Goal: Book appointment/travel/reservation

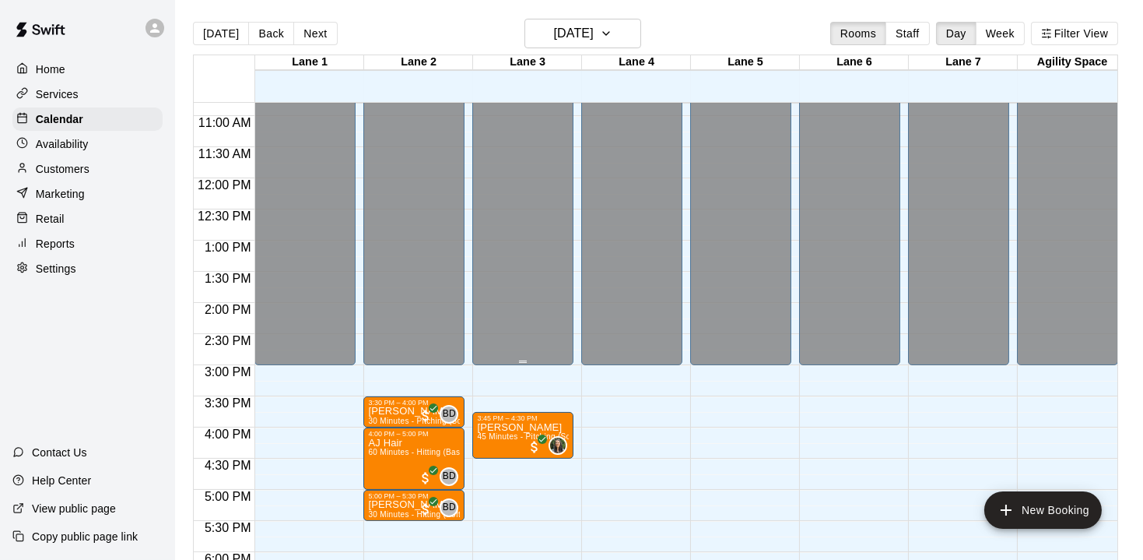
scroll to position [673, 0]
click at [628, 34] on button "[DATE]" at bounding box center [582, 34] width 117 height 30
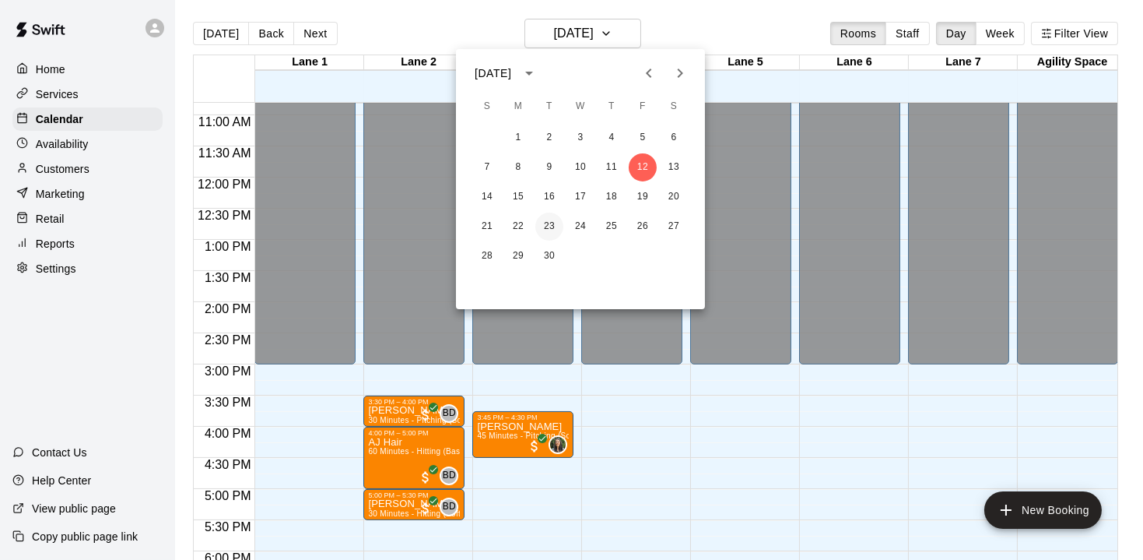
click at [552, 228] on button "23" at bounding box center [549, 226] width 28 height 28
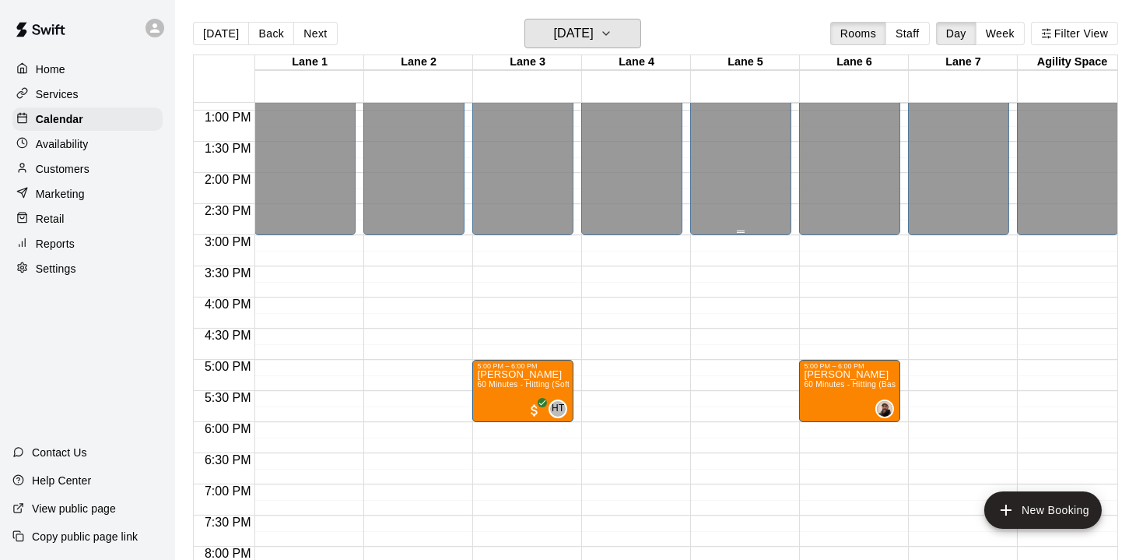
scroll to position [803, 0]
click at [320, 40] on button "Next" at bounding box center [315, 33] width 44 height 23
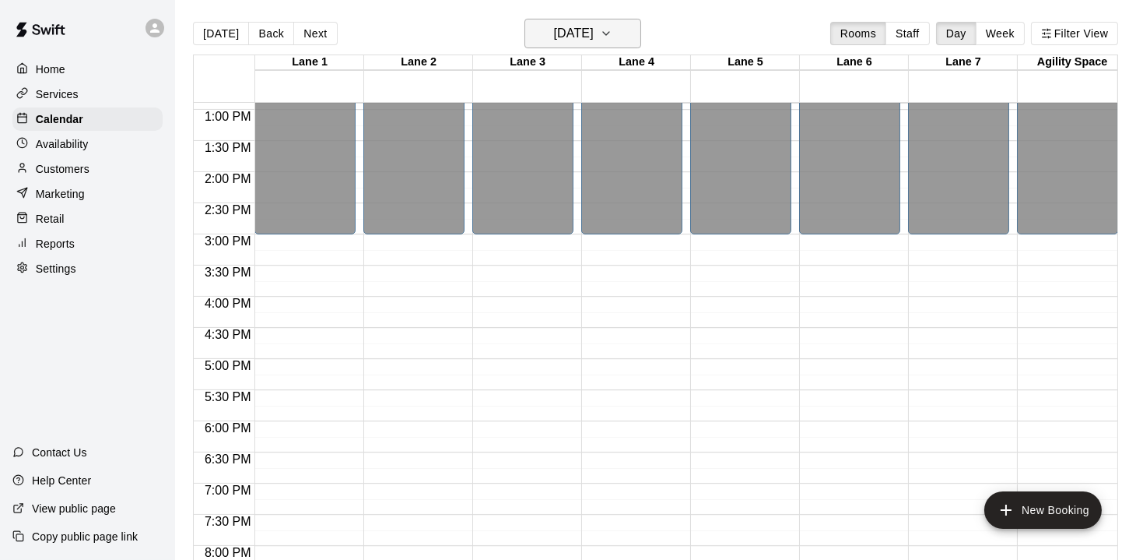
click at [612, 37] on icon "button" at bounding box center [606, 33] width 12 height 19
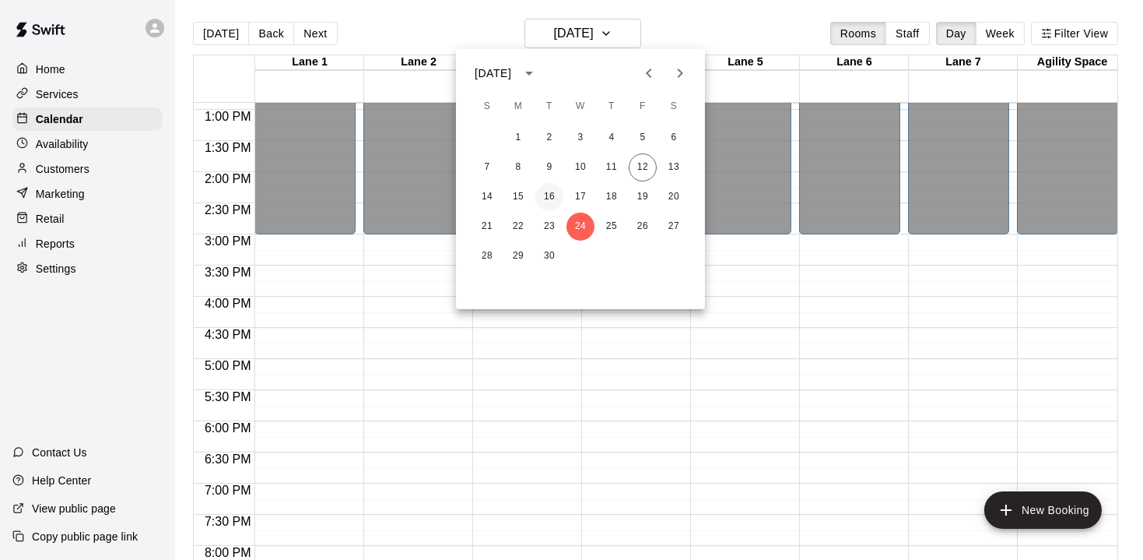
click at [546, 198] on button "16" at bounding box center [549, 197] width 28 height 28
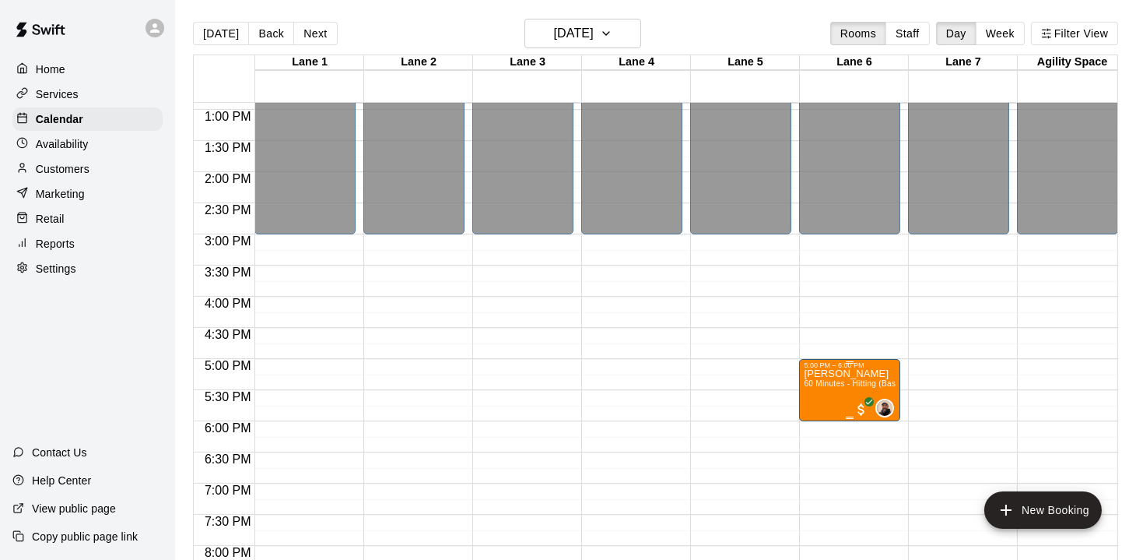
click at [844, 374] on p "[PERSON_NAME]" at bounding box center [850, 374] width 92 height 0
click at [822, 419] on img "edit" at bounding box center [820, 421] width 18 height 18
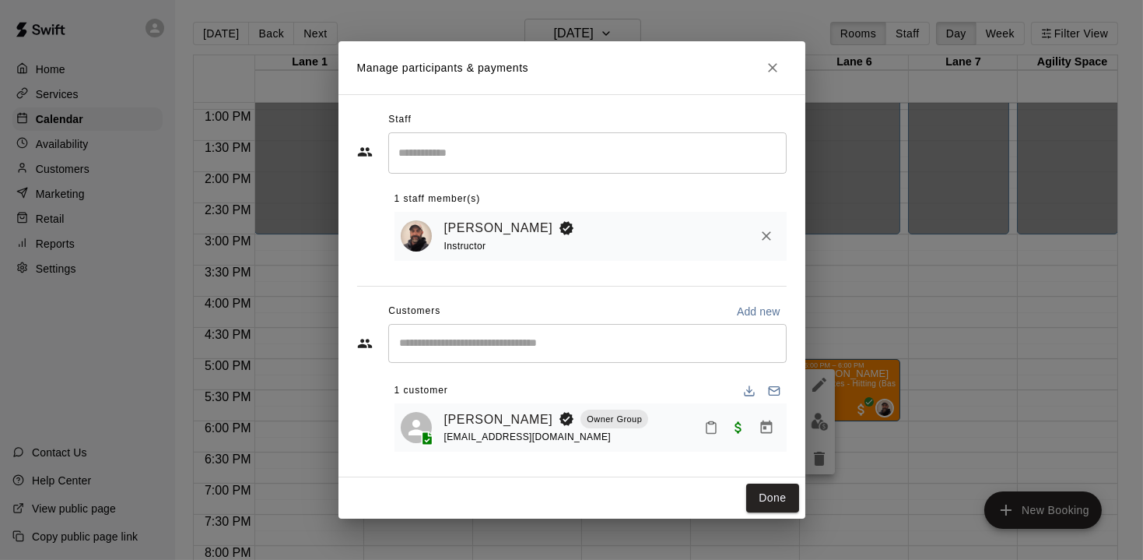
click at [968, 407] on div "Manage participants & payments Staff ​ 1 staff member(s) [PERSON_NAME] Instruct…" at bounding box center [571, 280] width 1143 height 560
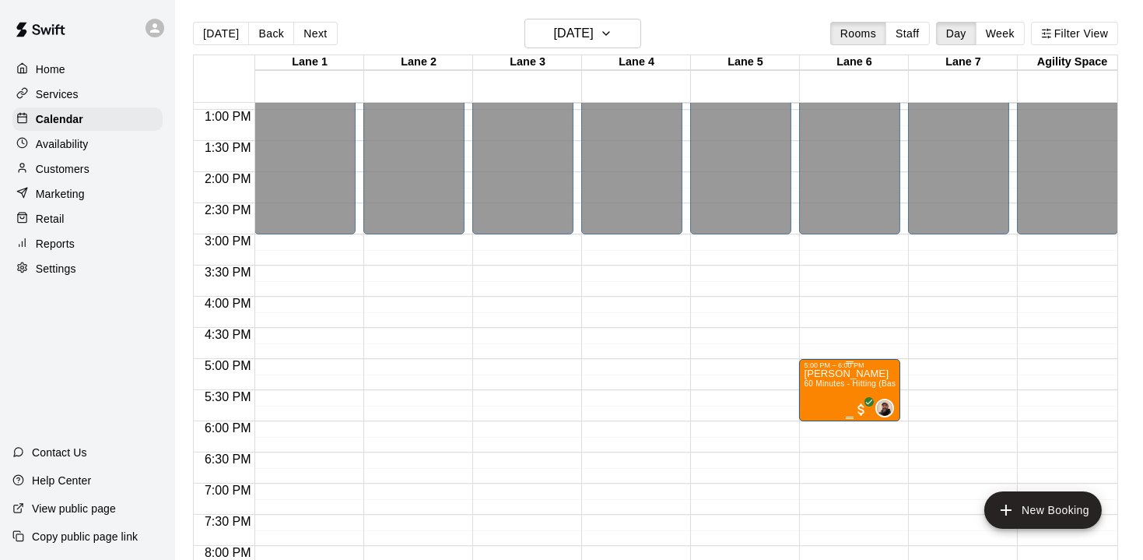
click at [844, 379] on span "60 Minutes - Hitting (Baseball)" at bounding box center [860, 383] width 112 height 9
click at [822, 395] on icon "edit" at bounding box center [819, 395] width 19 height 19
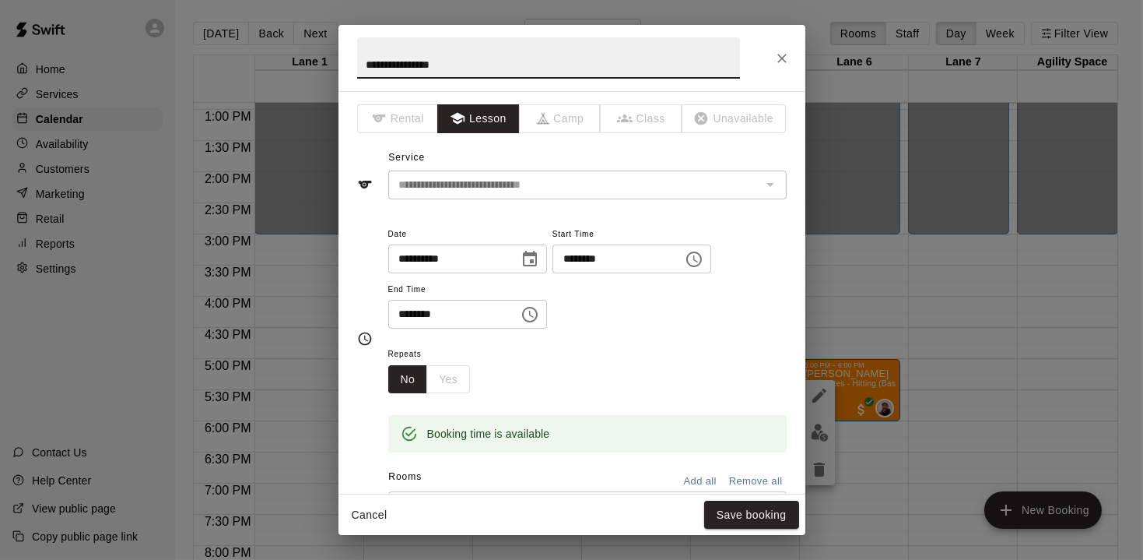
click at [946, 280] on div "**********" at bounding box center [571, 280] width 1143 height 560
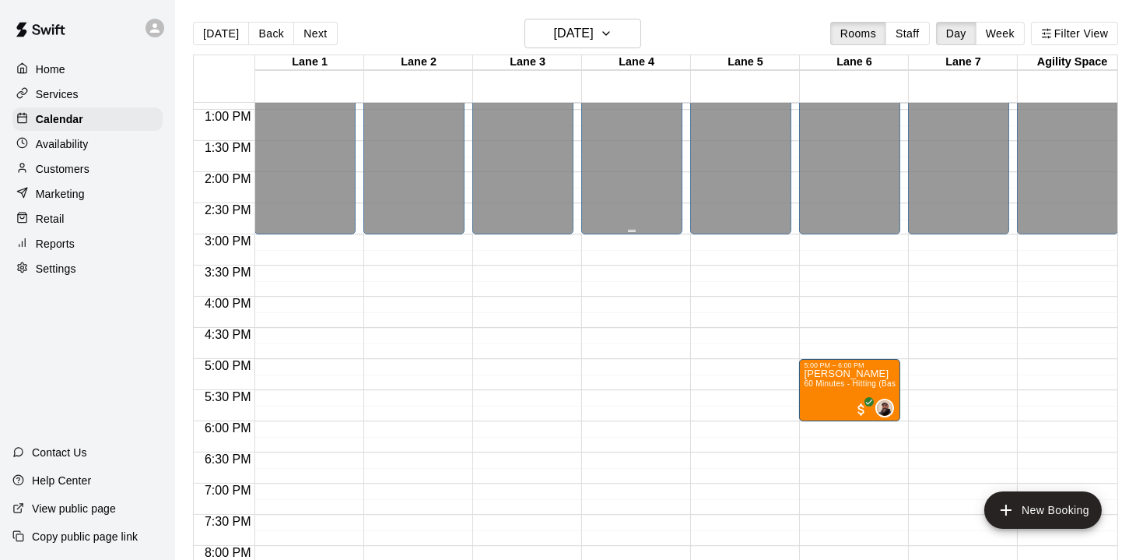
click at [1026, 377] on div "12:00 AM – 3:00 PM Closed 9:00 PM – 11:59 PM Closed" at bounding box center [1067, 47] width 101 height 1494
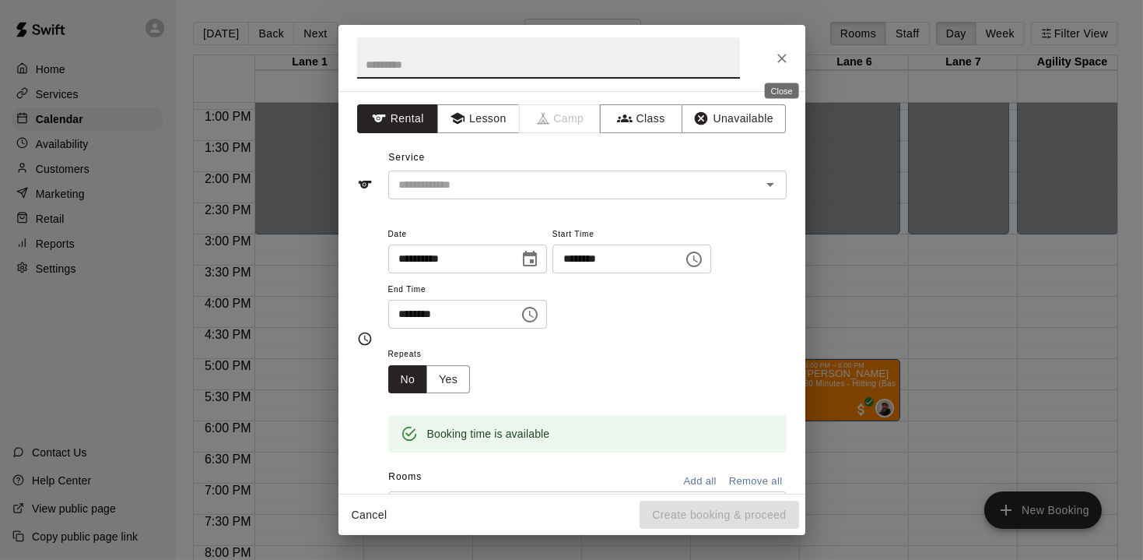
click at [787, 51] on icon "Close" at bounding box center [782, 59] width 16 height 16
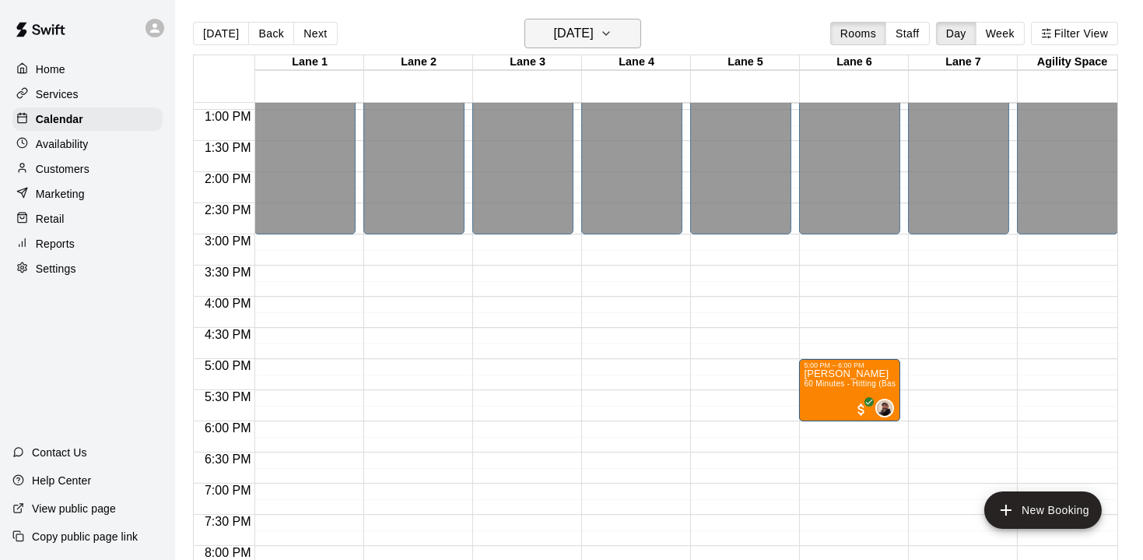
click at [612, 37] on icon "button" at bounding box center [606, 33] width 12 height 19
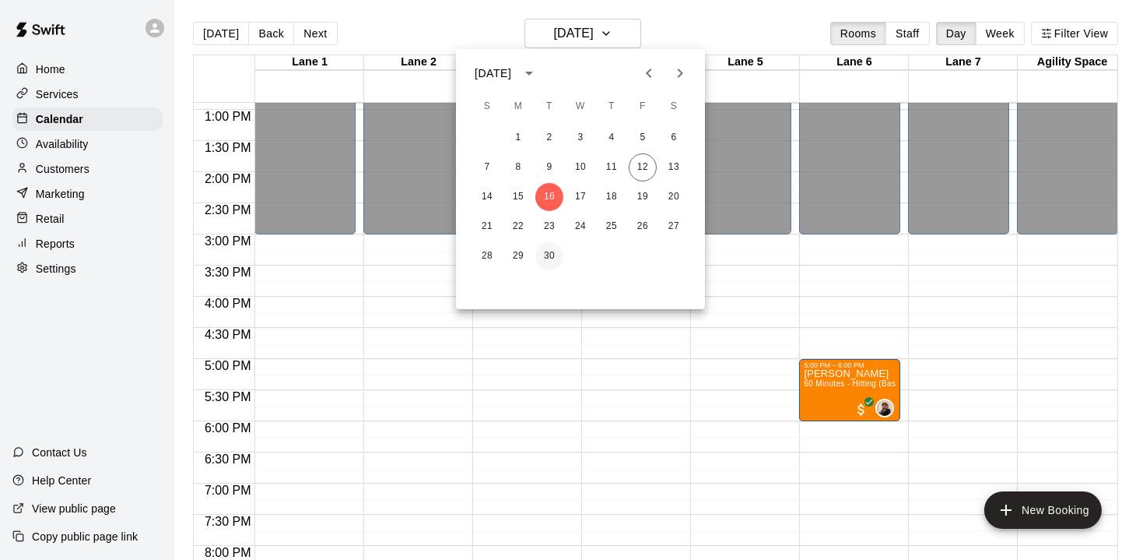
click at [550, 251] on button "30" at bounding box center [549, 256] width 28 height 28
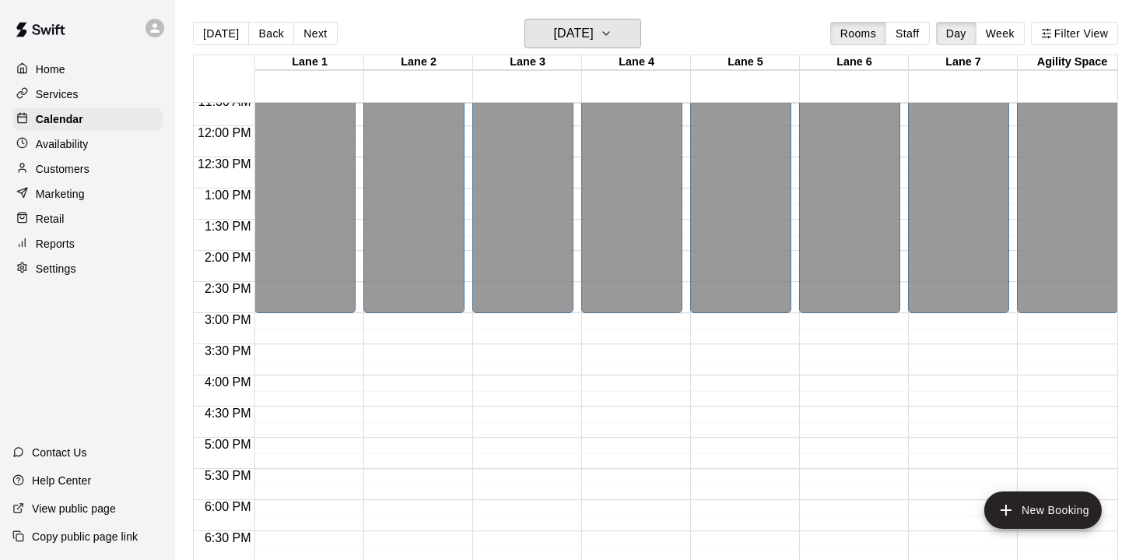
scroll to position [720, 0]
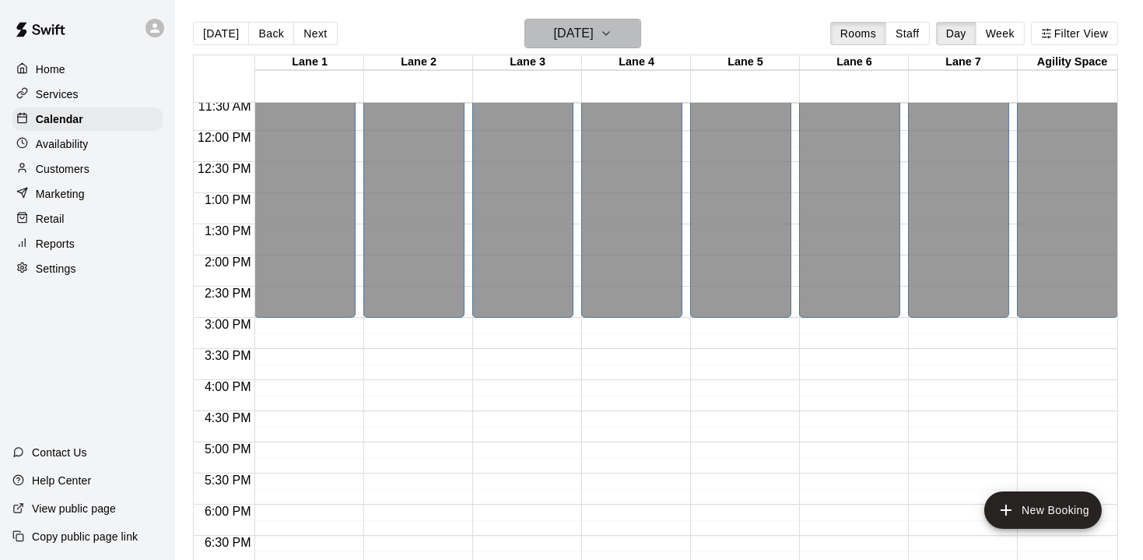
click at [612, 40] on icon "button" at bounding box center [606, 33] width 12 height 19
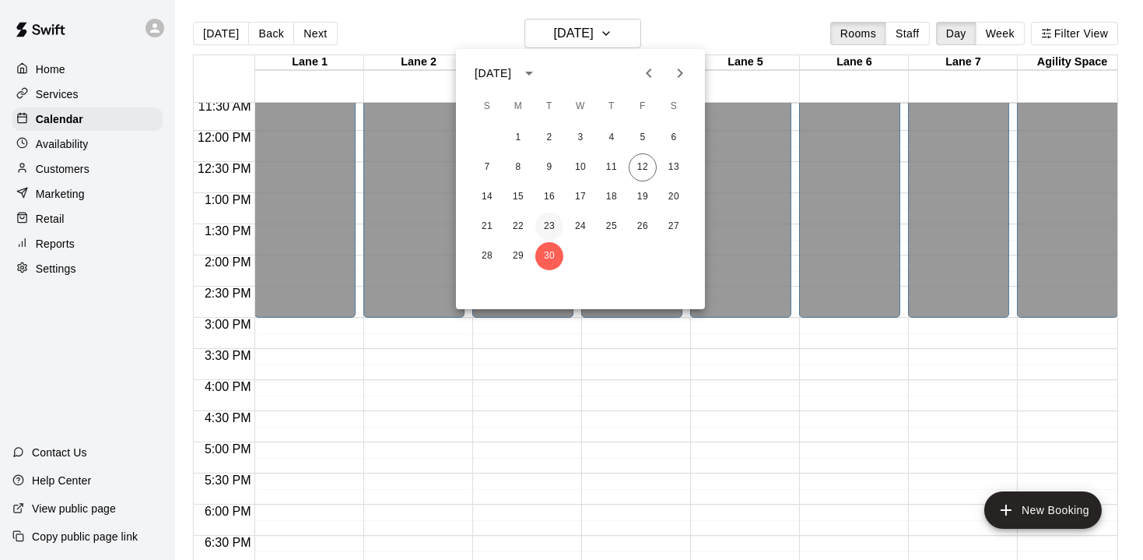
click at [549, 222] on button "23" at bounding box center [549, 226] width 28 height 28
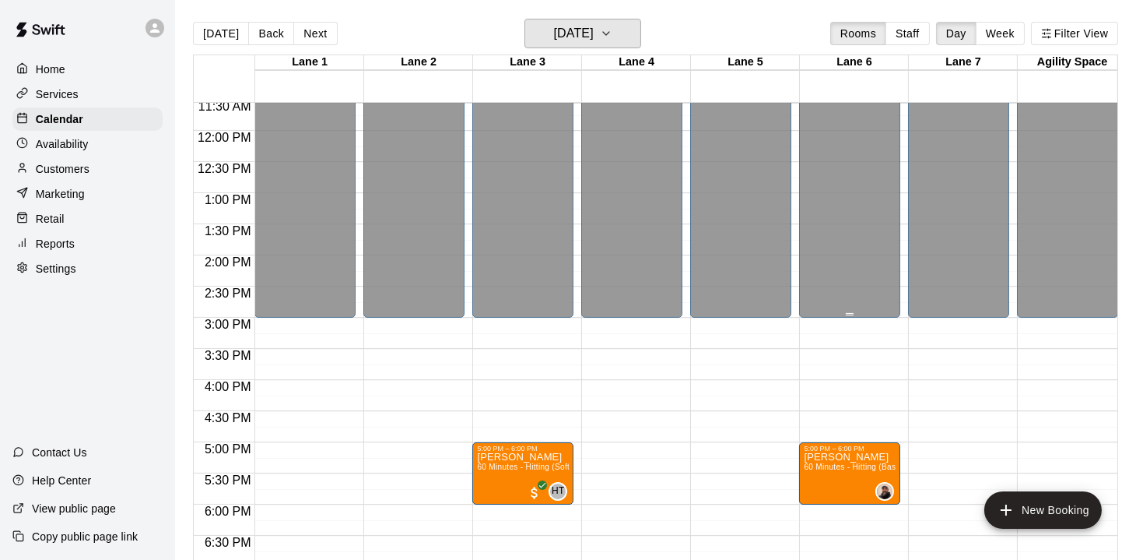
scroll to position [784, 0]
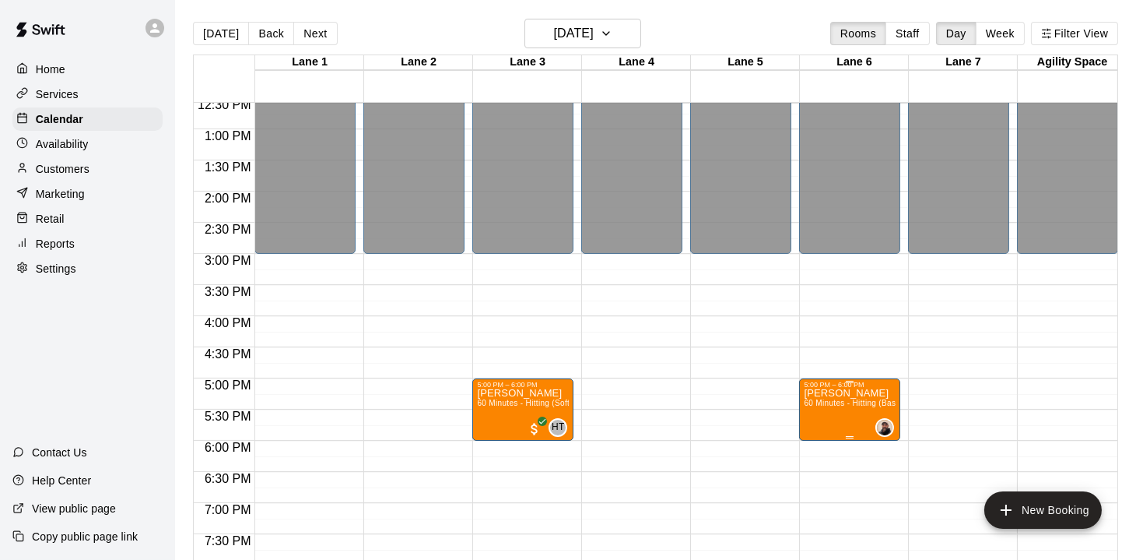
click at [841, 401] on span "60 Minutes - Hitting (Baseball)" at bounding box center [860, 402] width 112 height 9
click at [818, 419] on icon "edit" at bounding box center [819, 415] width 14 height 14
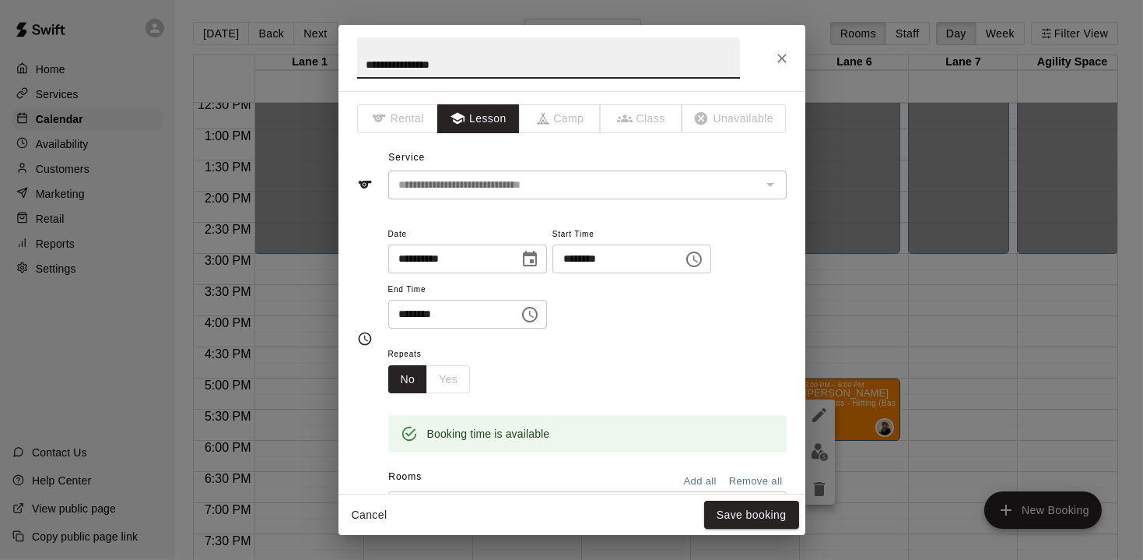
click at [537, 261] on icon "Choose date, selected date is Sep 23, 2025" at bounding box center [530, 259] width 14 height 16
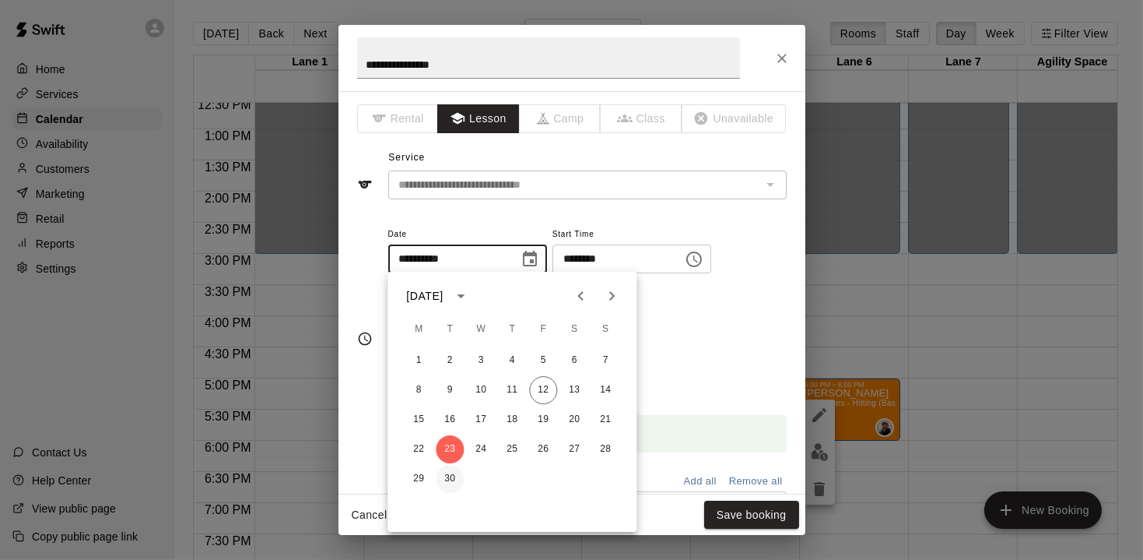
click at [451, 479] on button "30" at bounding box center [450, 479] width 28 height 28
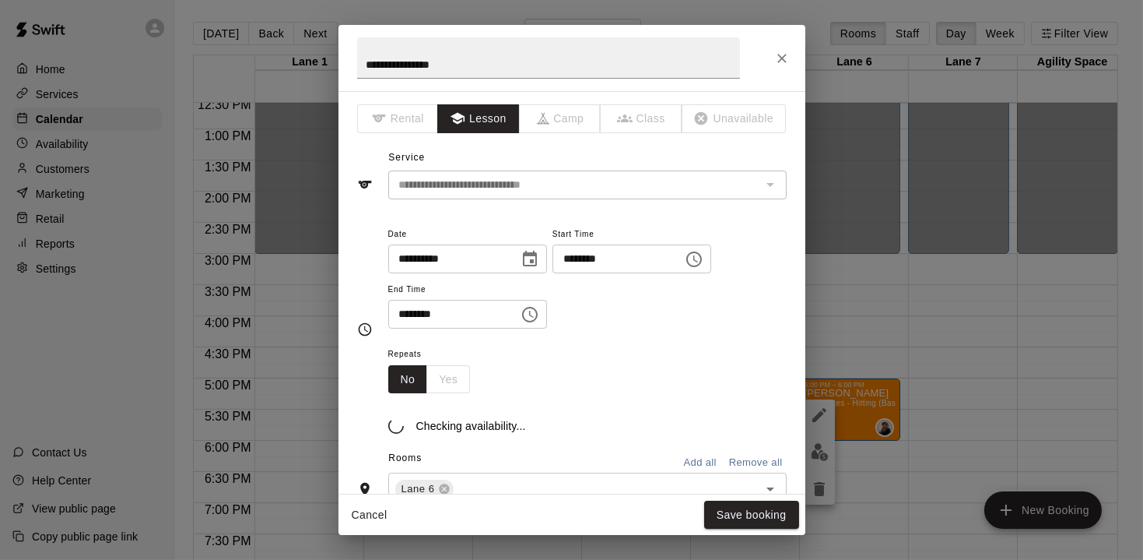
type input "**********"
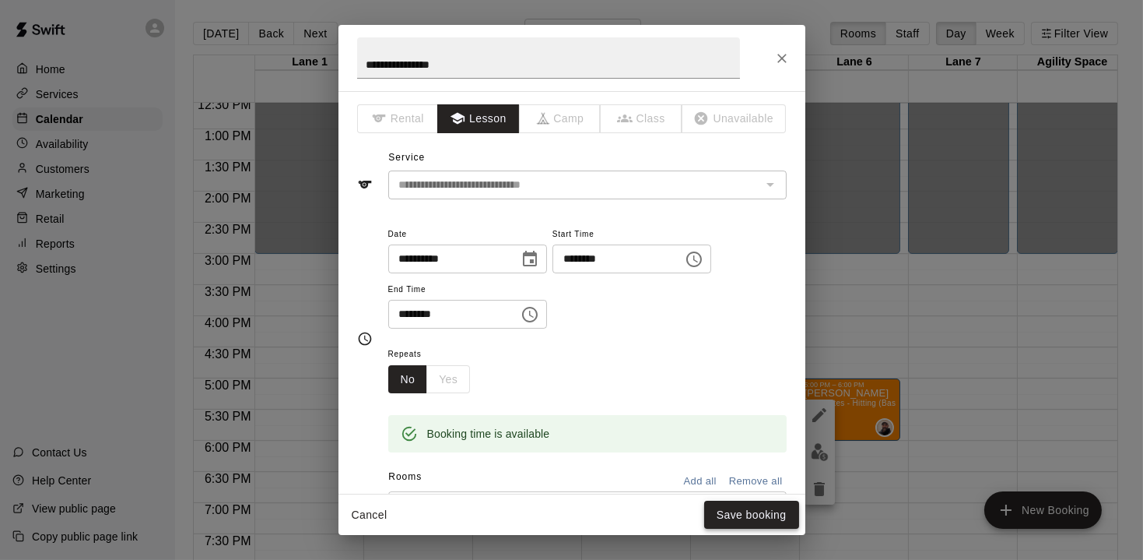
click at [751, 513] on button "Save booking" at bounding box center [751, 514] width 95 height 29
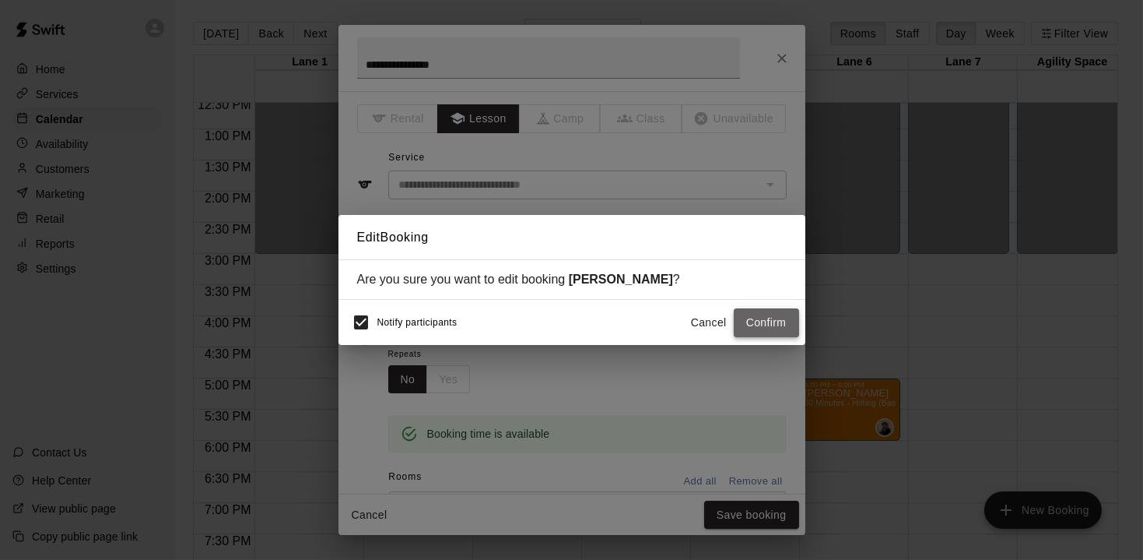
click at [778, 328] on button "Confirm" at bounding box center [766, 322] width 65 height 29
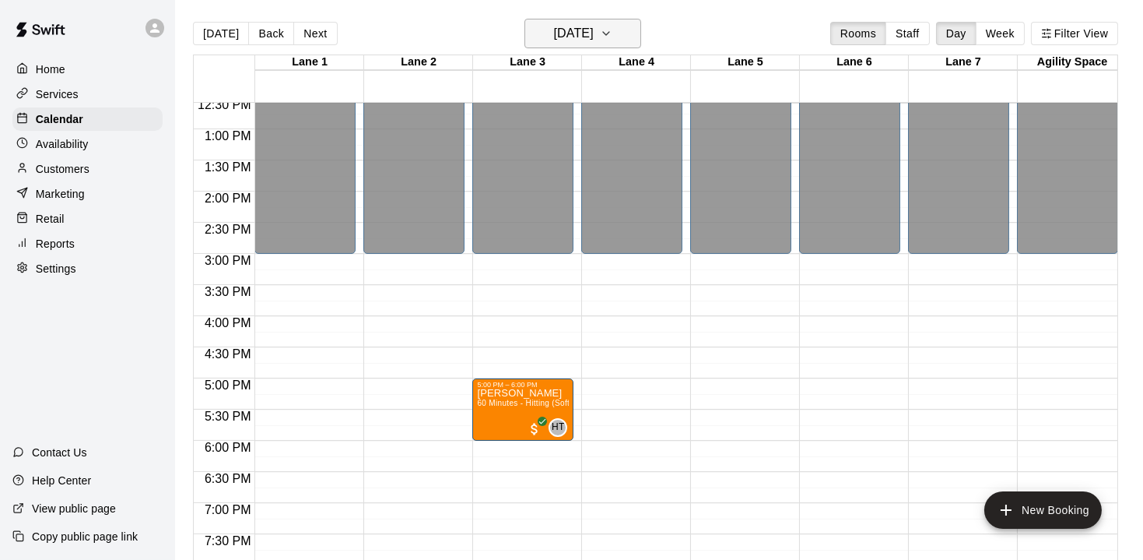
click at [612, 38] on icon "button" at bounding box center [606, 33] width 12 height 19
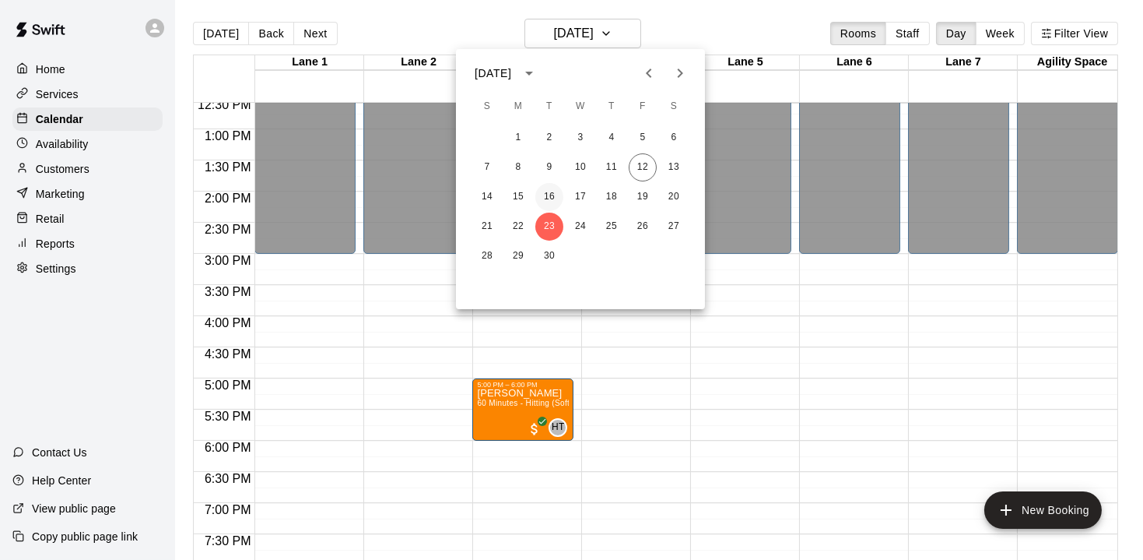
click at [553, 195] on button "16" at bounding box center [549, 197] width 28 height 28
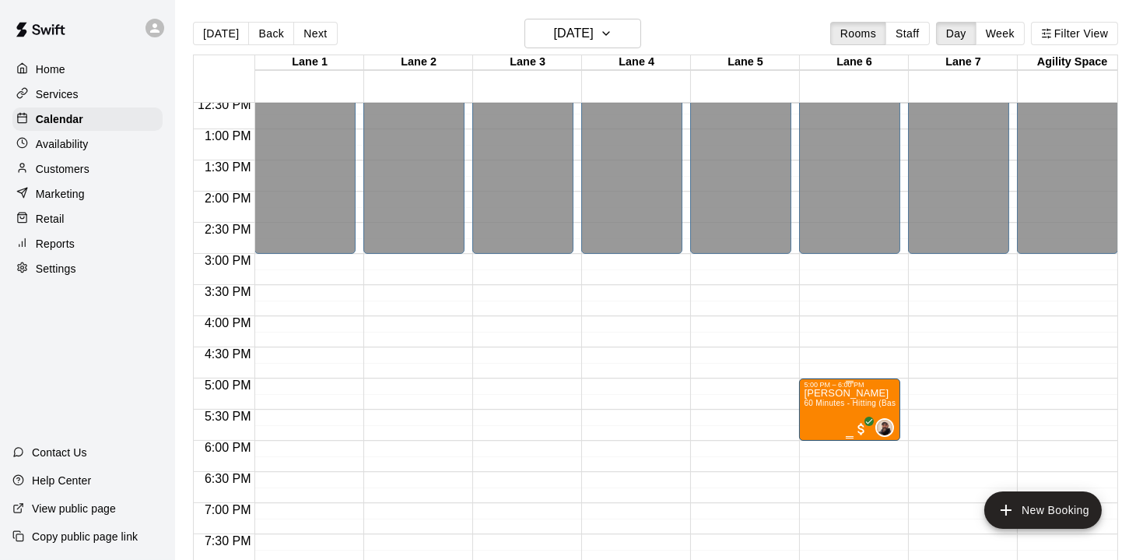
click at [835, 401] on span "60 Minutes - Hitting (Baseball)" at bounding box center [860, 402] width 112 height 9
click at [817, 414] on icon "edit" at bounding box center [819, 415] width 14 height 14
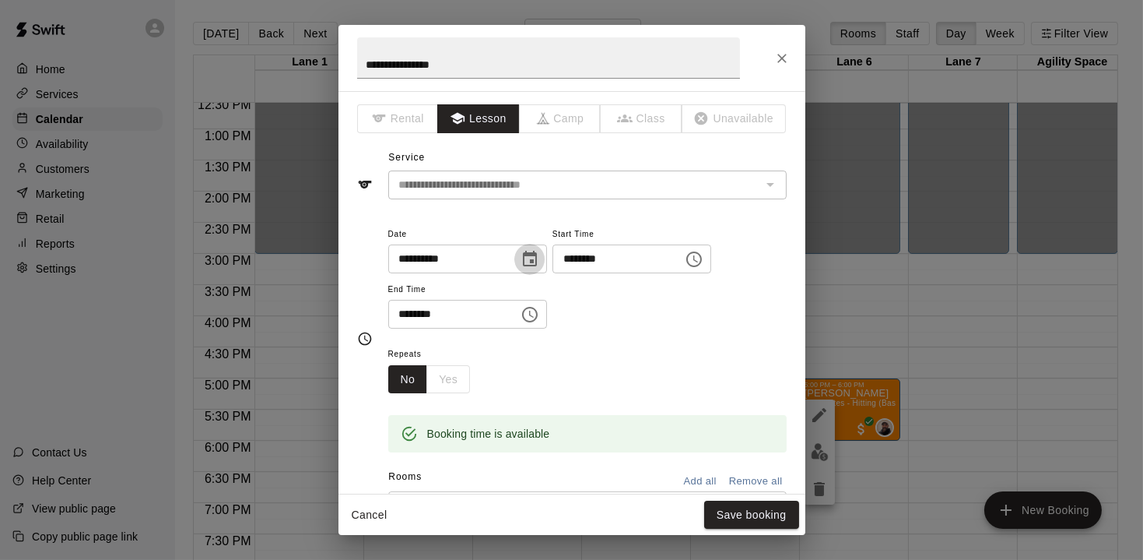
click at [539, 255] on icon "Choose date, selected date is Sep 16, 2025" at bounding box center [530, 259] width 19 height 19
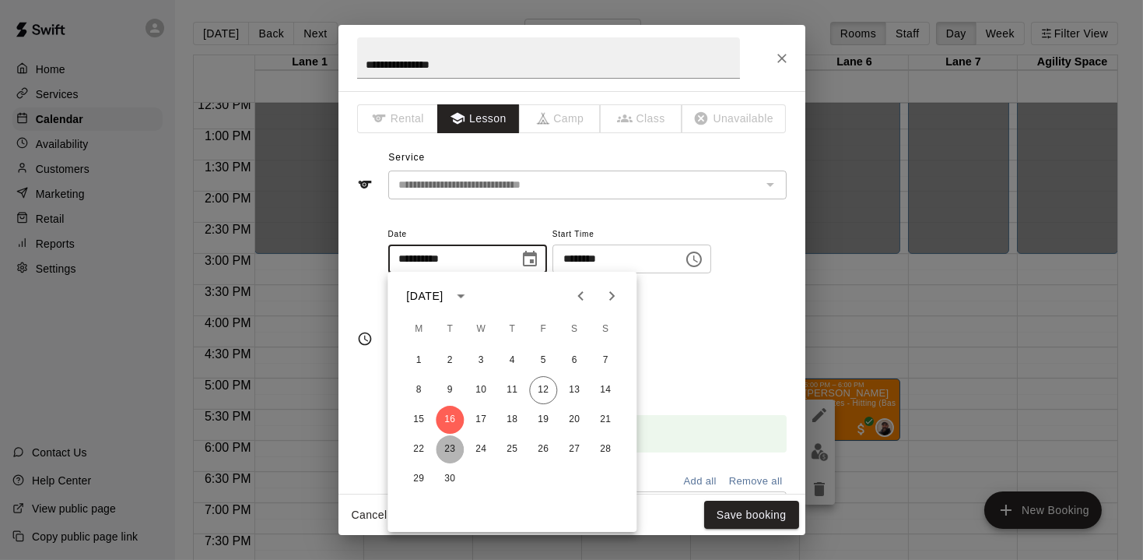
click at [451, 457] on button "23" at bounding box center [450, 449] width 28 height 28
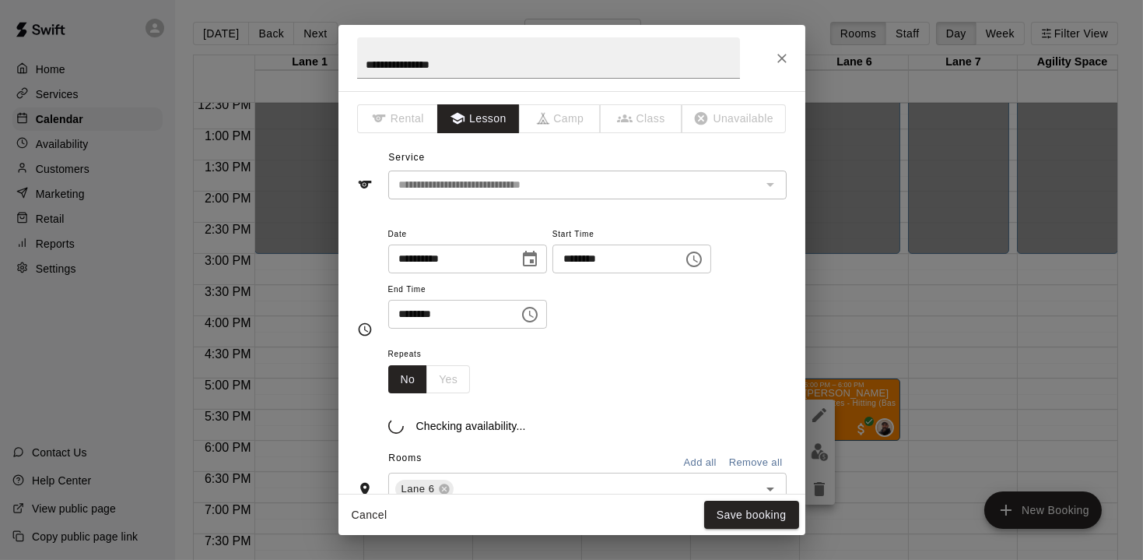
type input "**********"
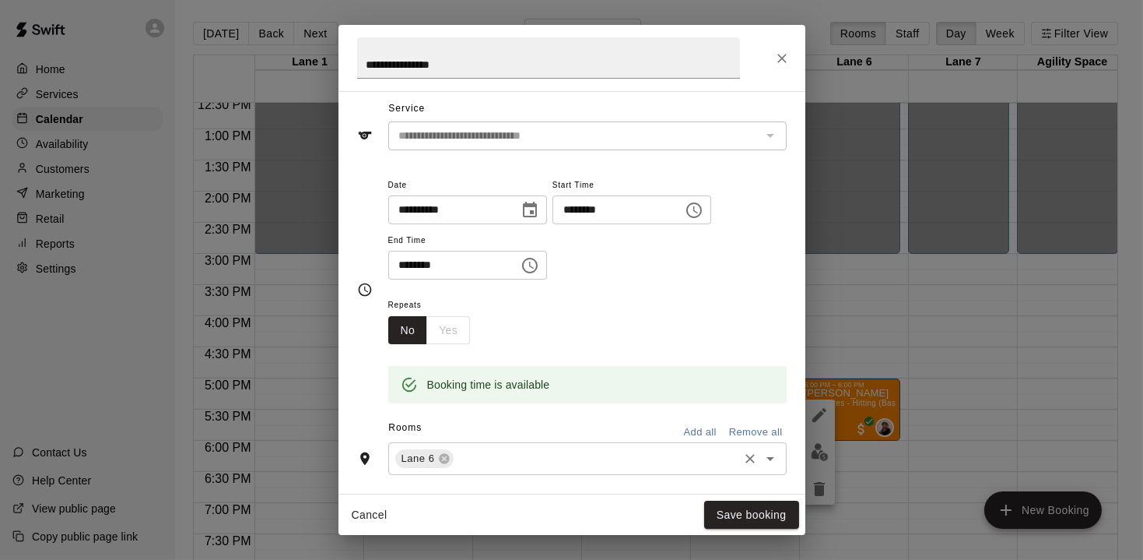
scroll to position [79, 0]
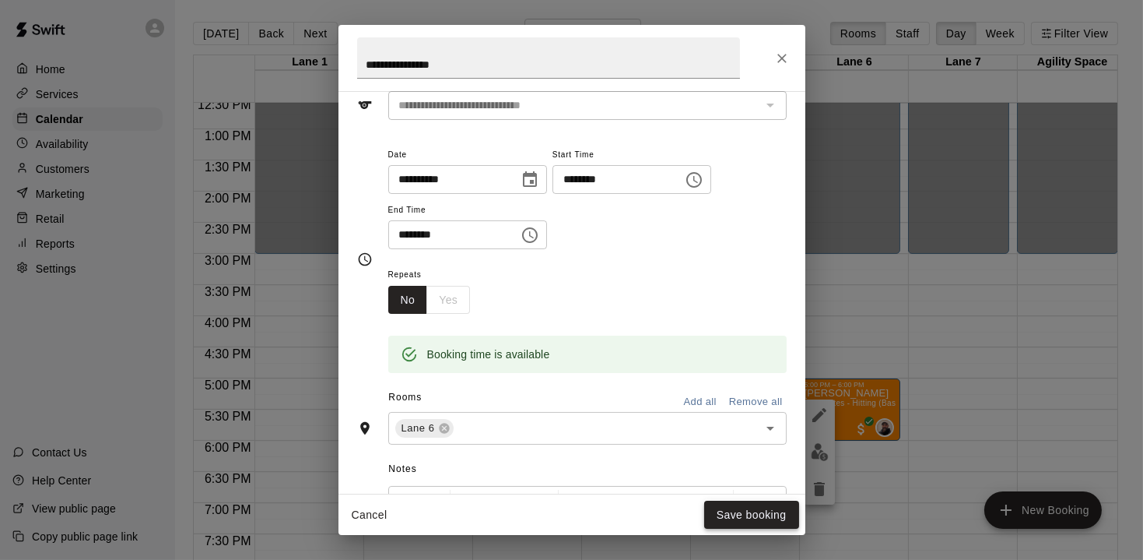
click at [750, 521] on button "Save booking" at bounding box center [751, 514] width 95 height 29
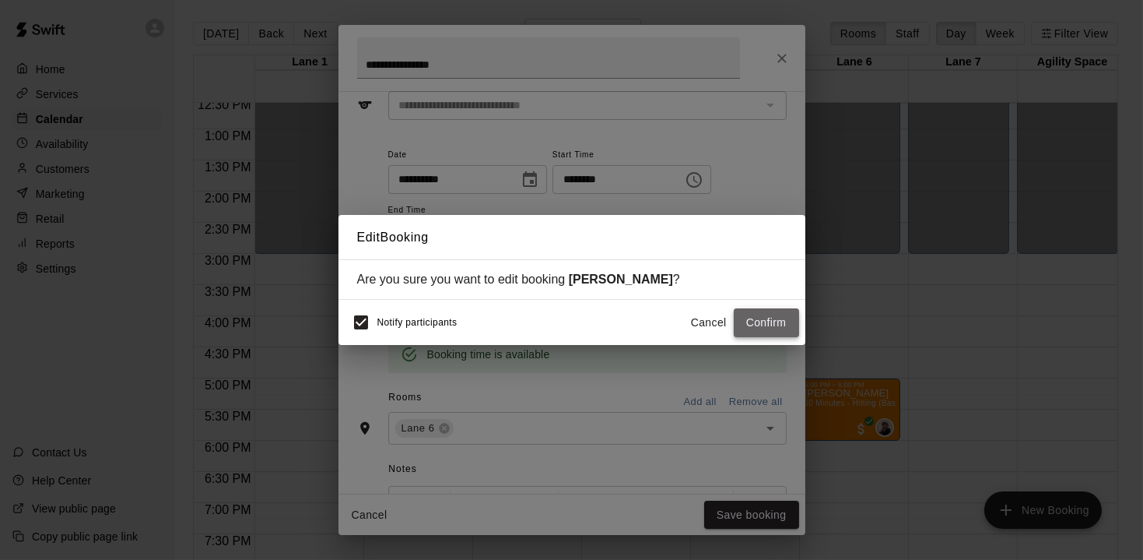
click at [758, 315] on button "Confirm" at bounding box center [766, 322] width 65 height 29
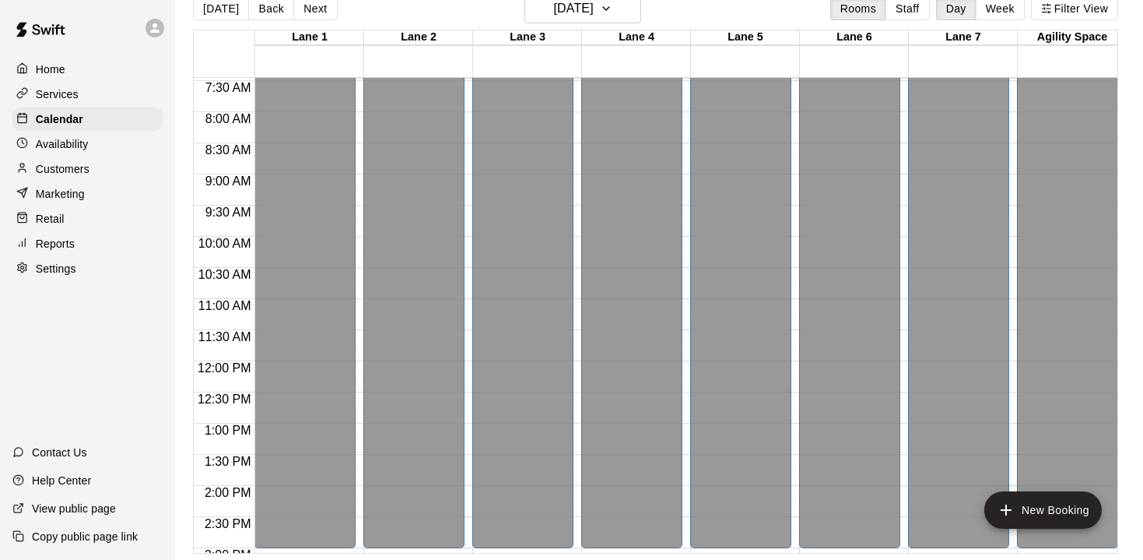
scroll to position [445, 0]
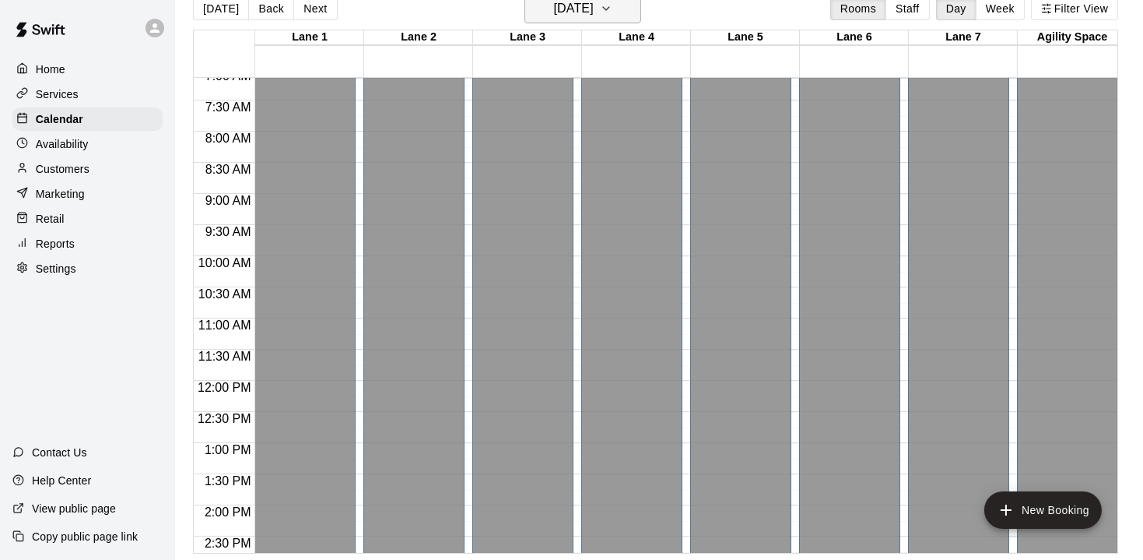
click at [612, 17] on icon "button" at bounding box center [606, 8] width 12 height 19
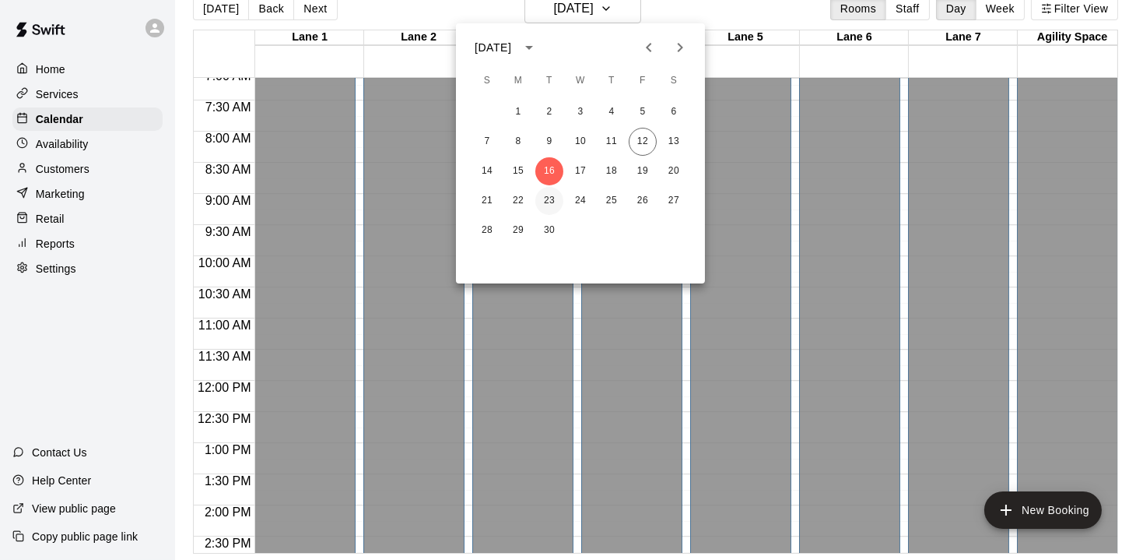
click at [547, 198] on button "23" at bounding box center [549, 201] width 28 height 28
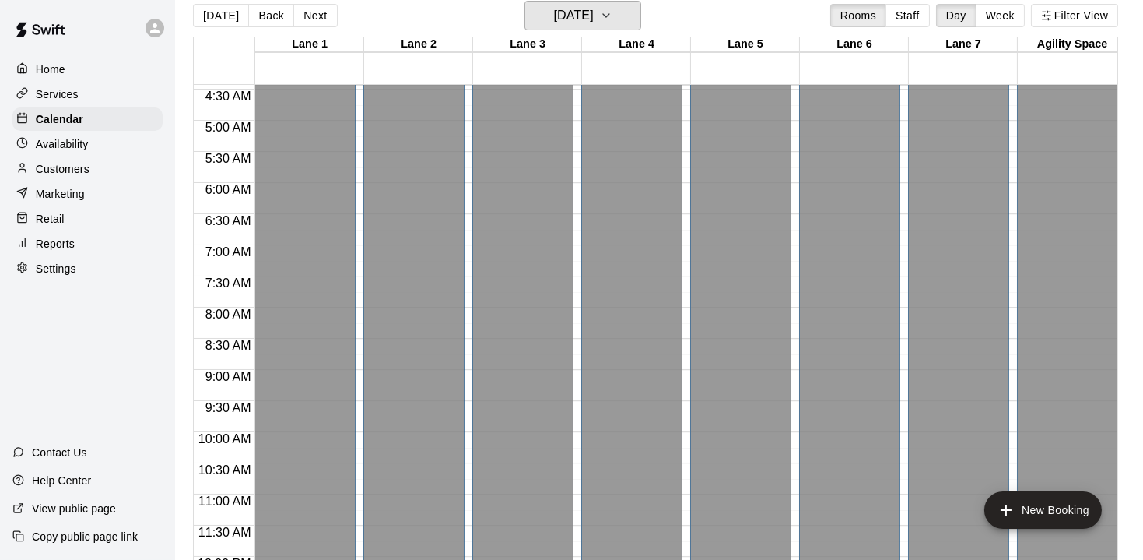
scroll to position [262, 0]
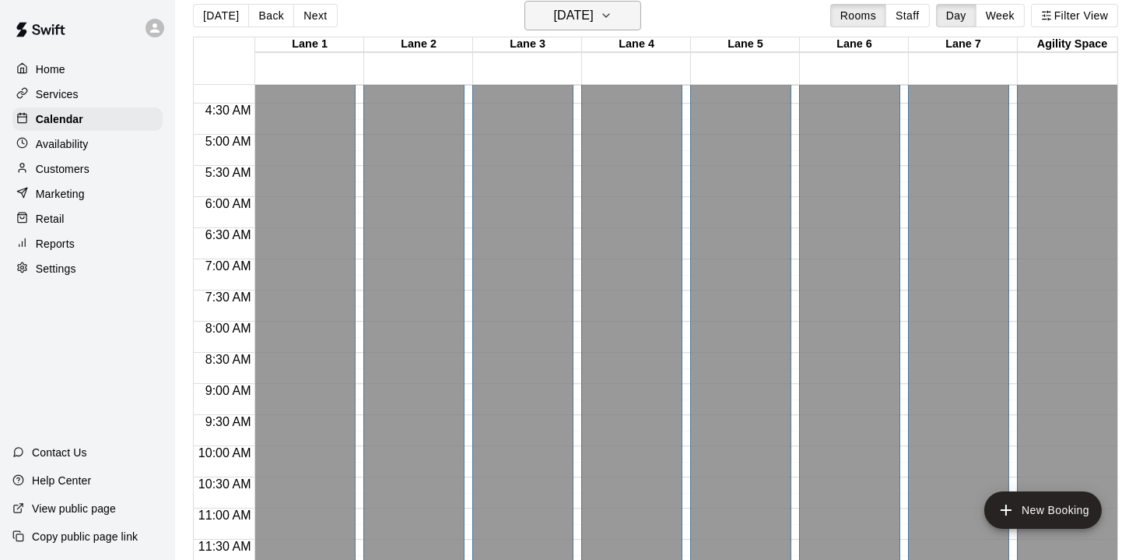
click at [612, 20] on icon "button" at bounding box center [606, 15] width 12 height 19
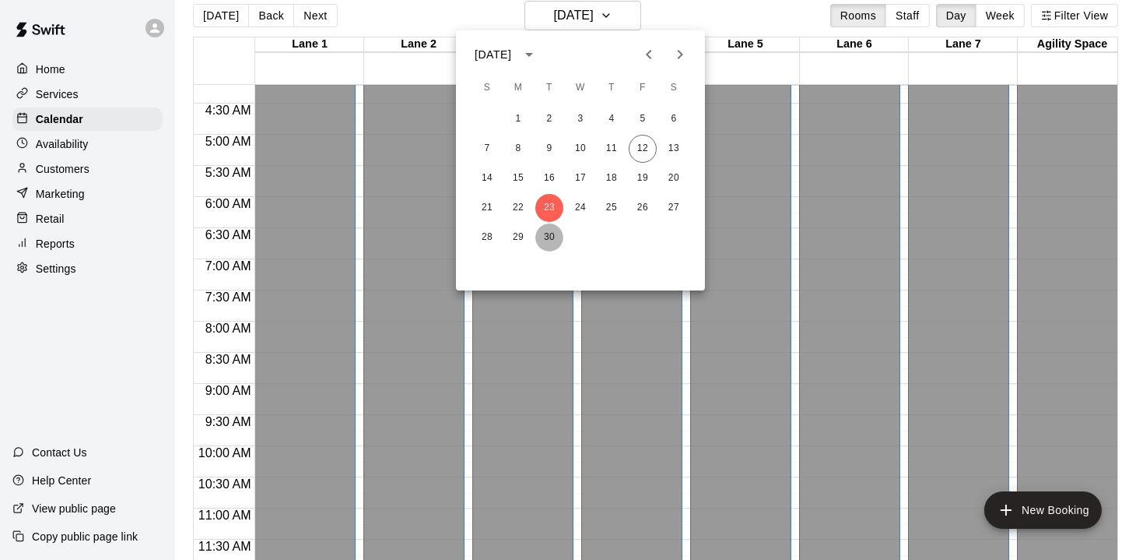
click at [546, 240] on button "30" at bounding box center [549, 237] width 28 height 28
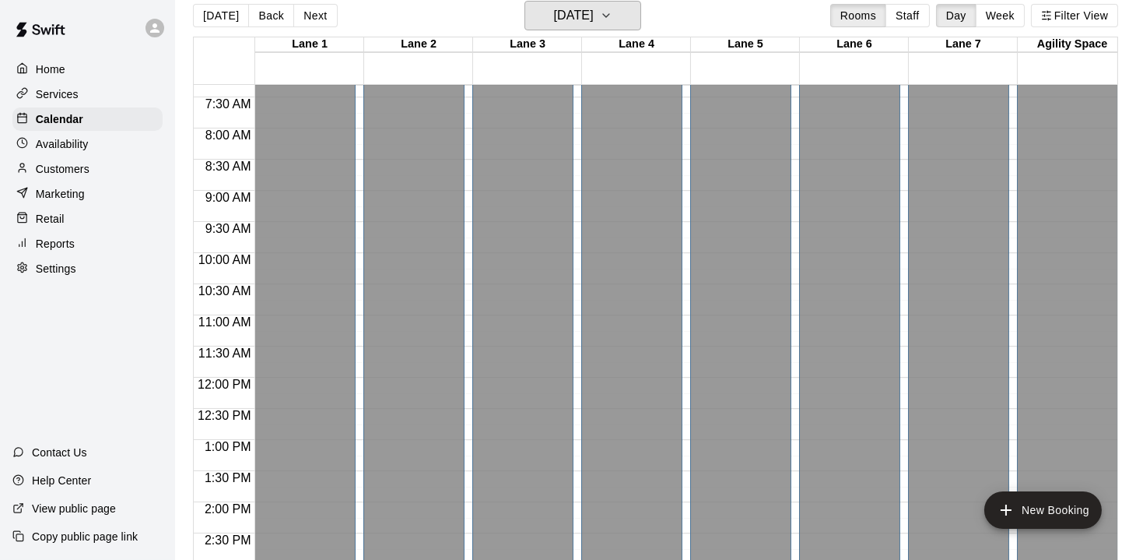
scroll to position [454, 0]
click at [70, 142] on p "Availability" at bounding box center [62, 144] width 53 height 16
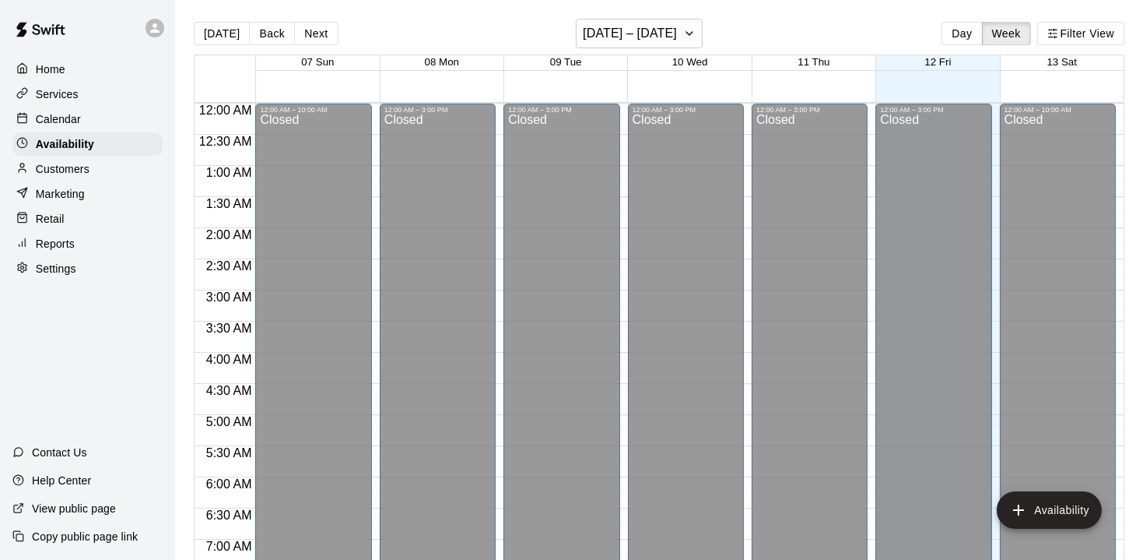
scroll to position [620, 0]
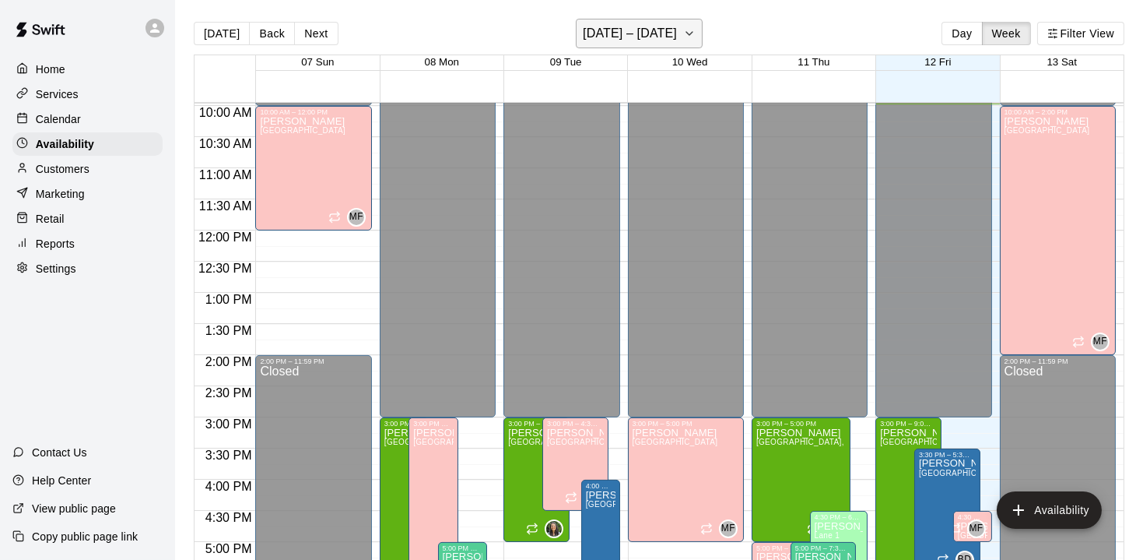
click at [693, 34] on icon "button" at bounding box center [689, 33] width 6 height 3
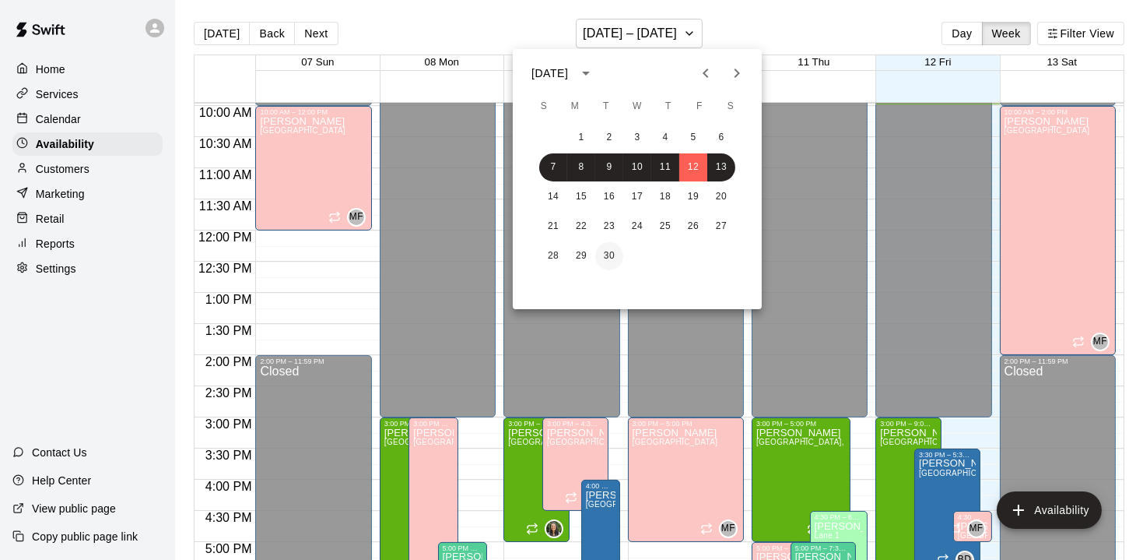
click at [608, 251] on button "30" at bounding box center [609, 256] width 28 height 28
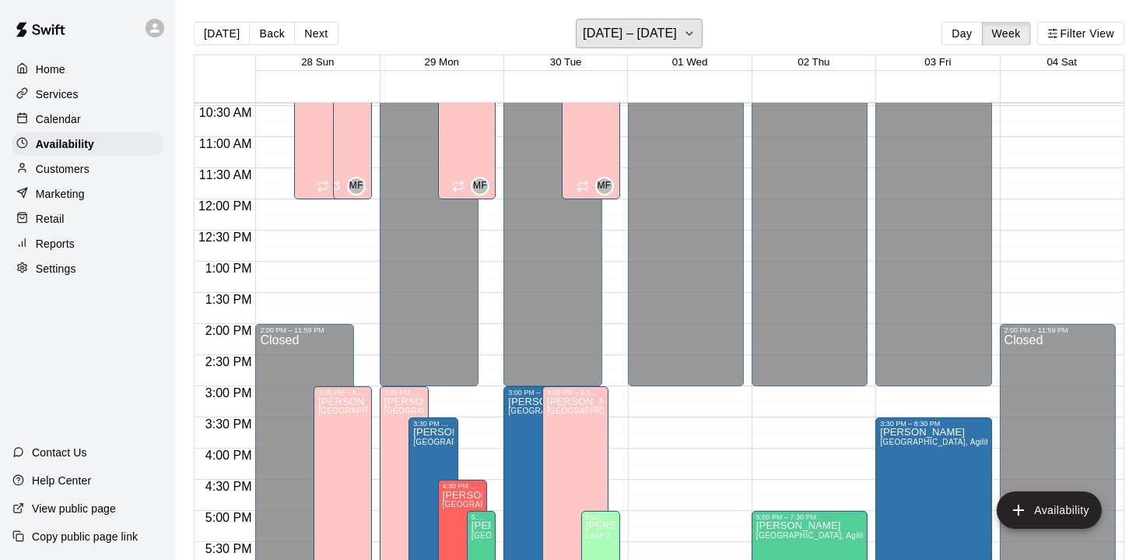
scroll to position [650, 0]
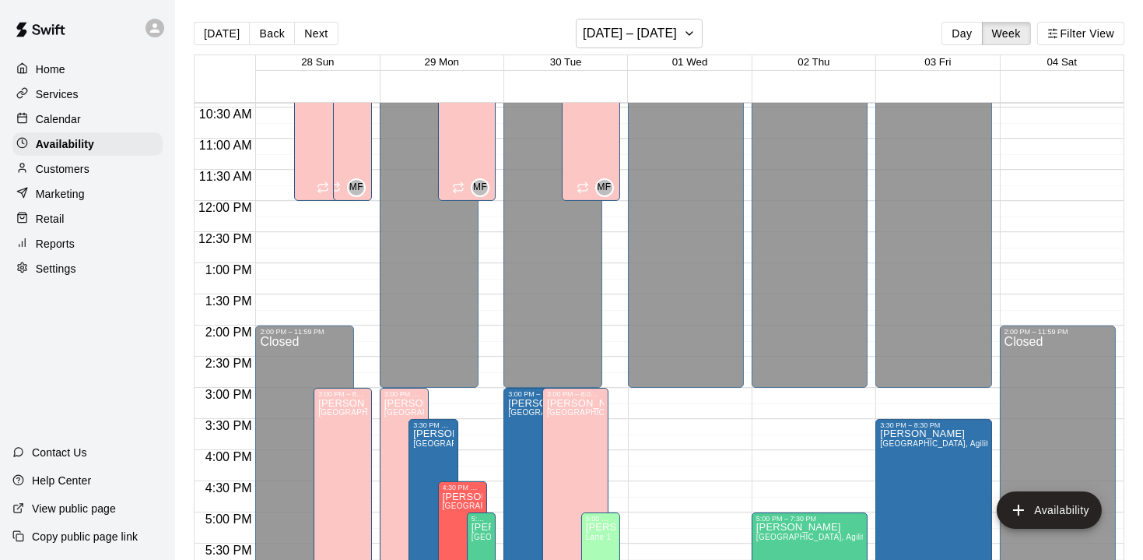
click at [64, 167] on p "Customers" at bounding box center [63, 169] width 54 height 16
